Goal: Find specific page/section: Find specific page/section

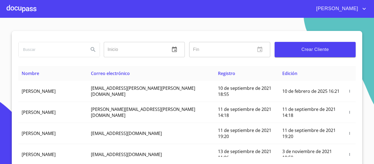
click at [22, 10] on div at bounding box center [22, 9] width 30 height 18
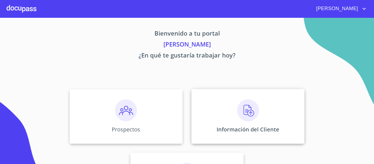
click at [216, 125] on div "Información del Cliente" at bounding box center [247, 116] width 113 height 55
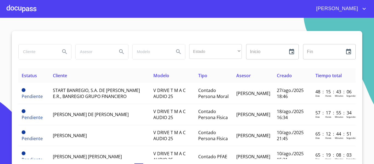
click at [30, 53] on input "search" at bounding box center [37, 51] width 37 height 15
type input "m"
type input "M"
type input "MEGA ELECTRIFICACIONES"
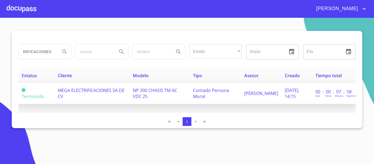
click at [167, 97] on td "NP 300 CHASIS TM AC VDC 25" at bounding box center [159, 93] width 60 height 21
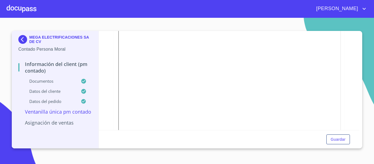
scroll to position [804, 0]
